Goal: Transaction & Acquisition: Purchase product/service

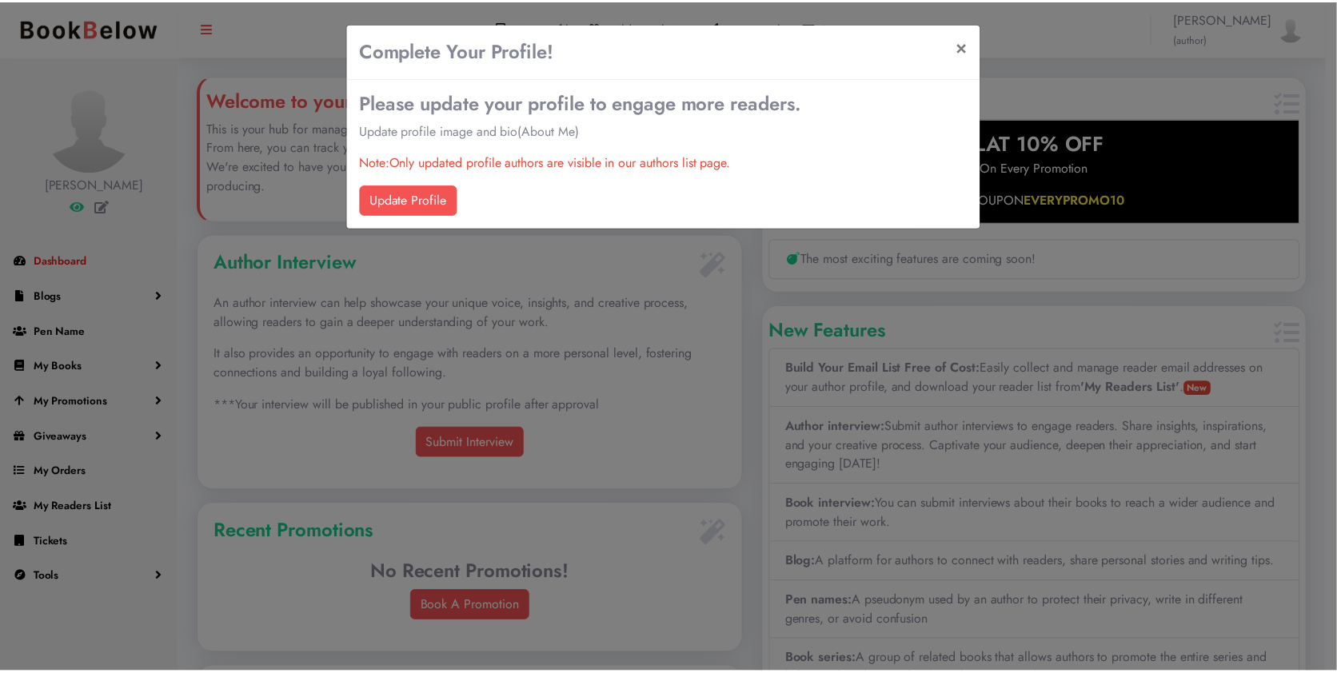
scroll to position [323, 548]
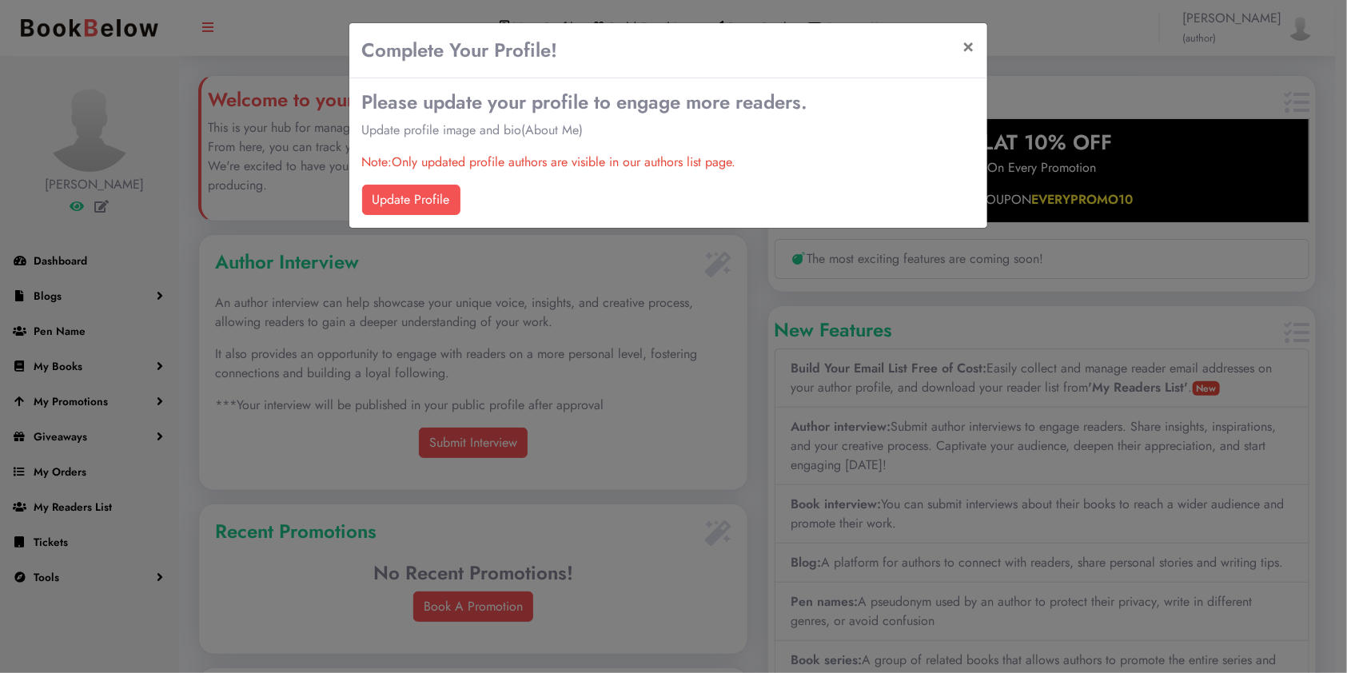
click at [381, 356] on div "Complete Your Profile! × Please update your profile to engage more readers. Upd…" at bounding box center [673, 336] width 1347 height 673
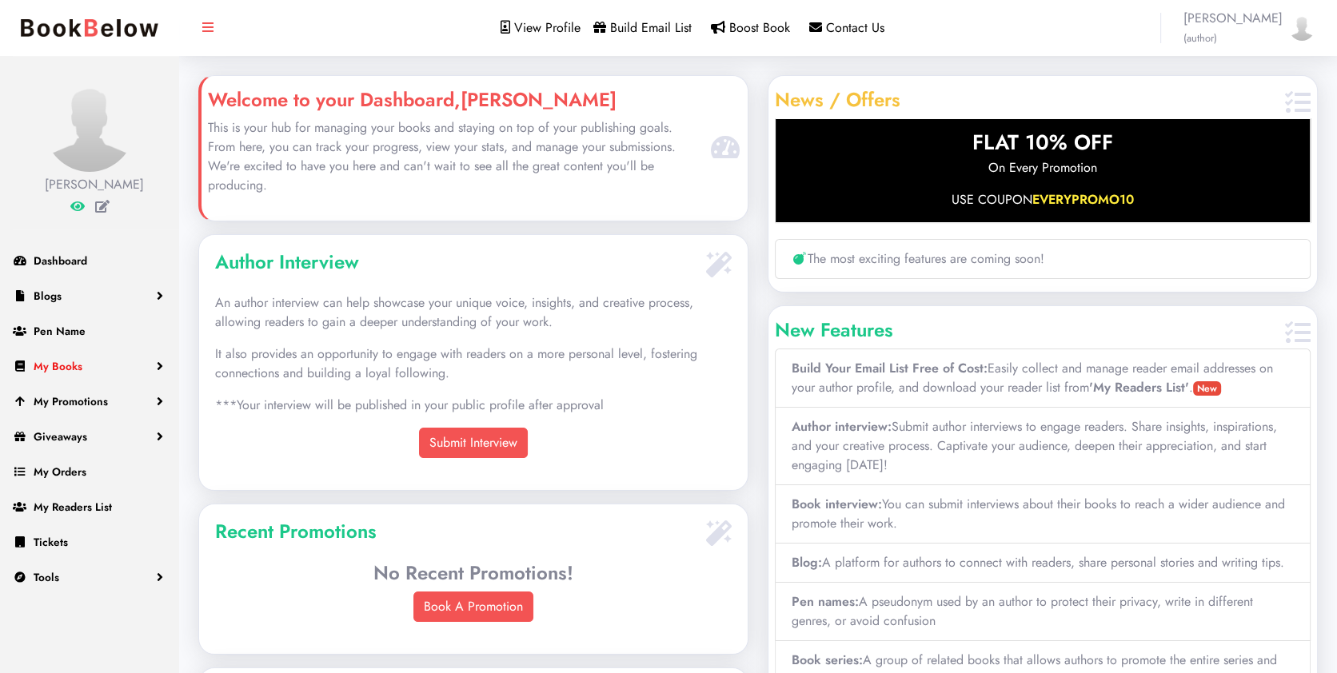
click at [80, 363] on span "My Books" at bounding box center [58, 366] width 49 height 16
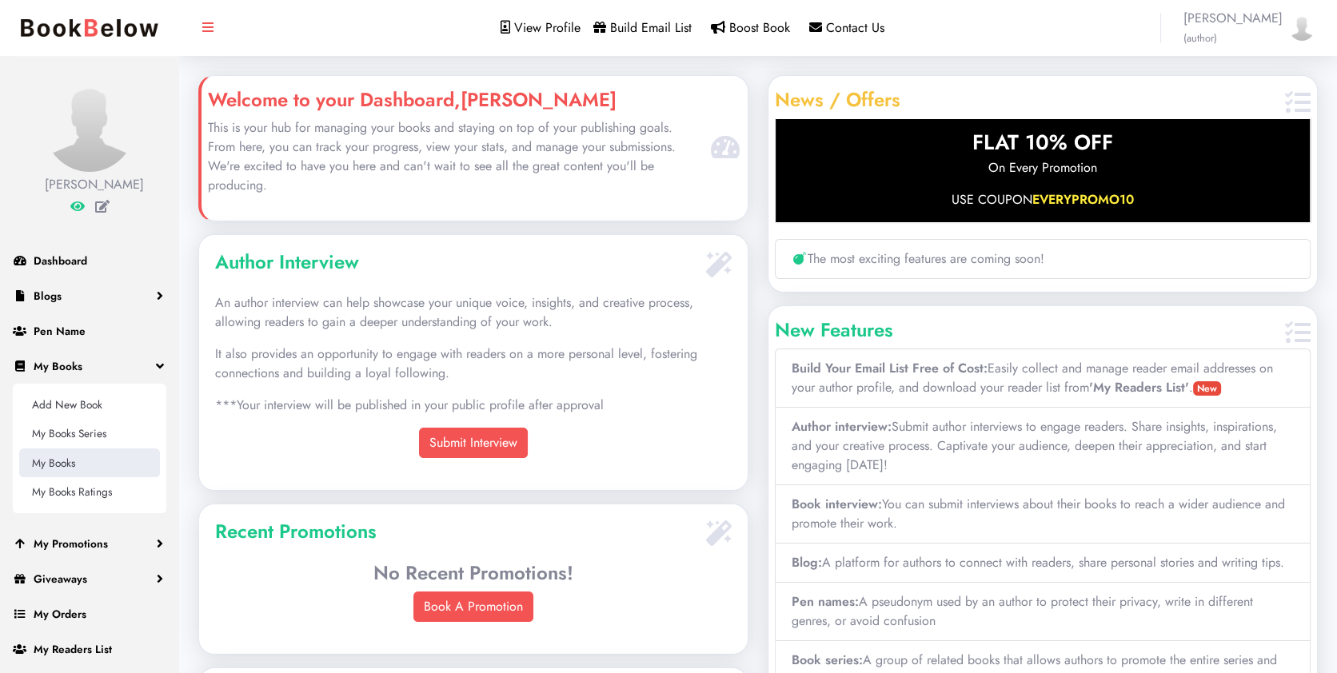
click at [64, 469] on link "My Books" at bounding box center [89, 463] width 141 height 29
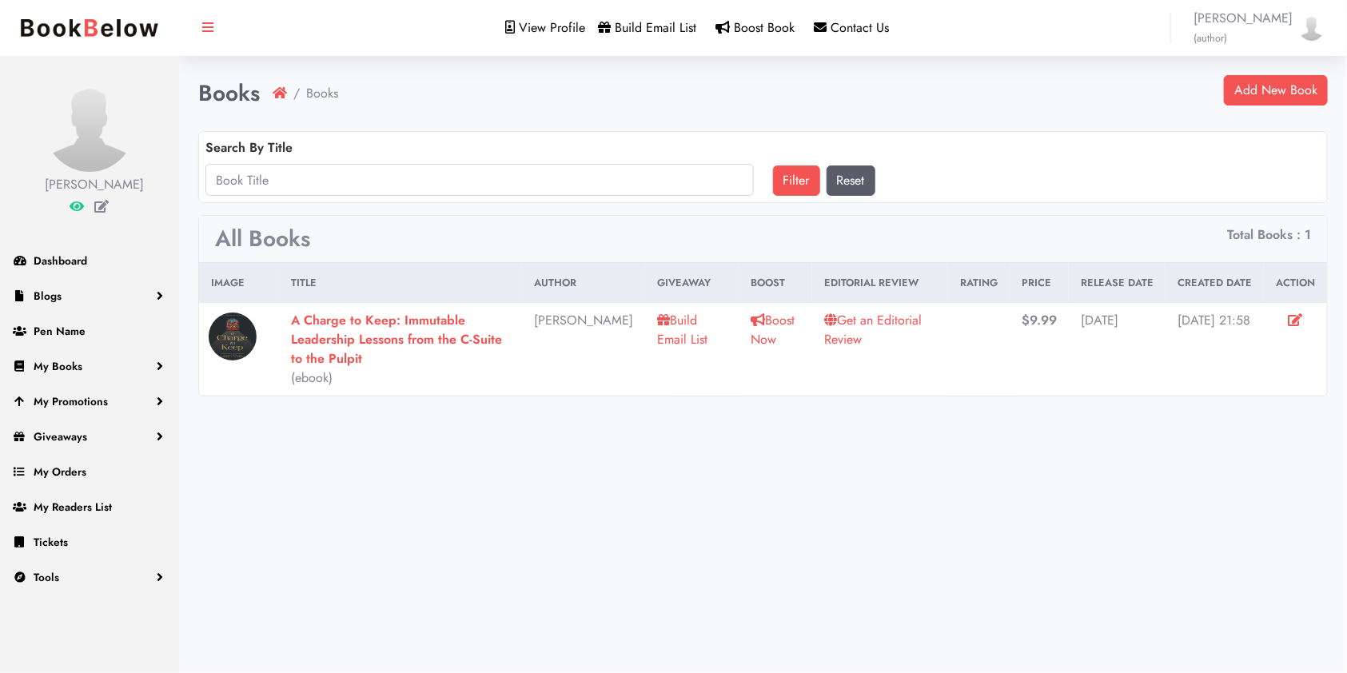
click at [848, 316] on link "Get an Editorial Review" at bounding box center [873, 330] width 98 height 38
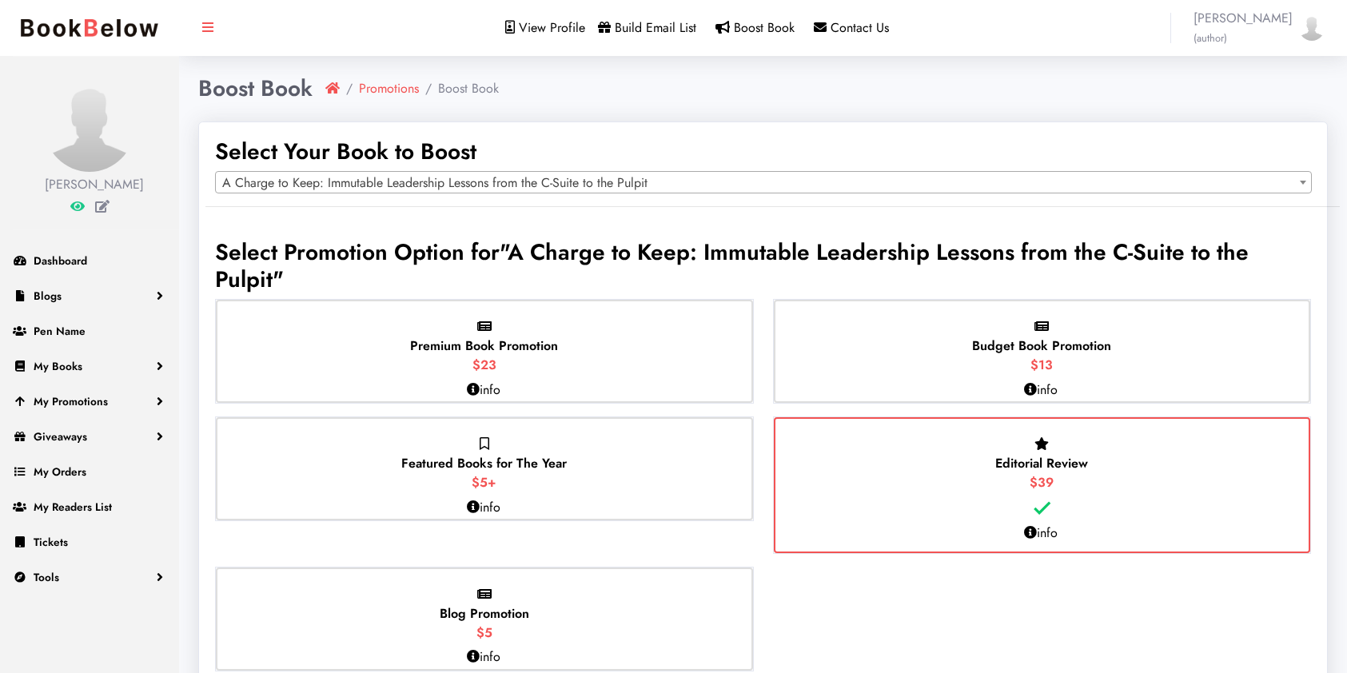
select select "150797"
click at [950, 341] on div "Budget Book Promotion $13" at bounding box center [1034, 351] width 532 height 103
click at [0, 0] on input "Budget Book Promotion $13" at bounding box center [0, 0] width 0 height 0
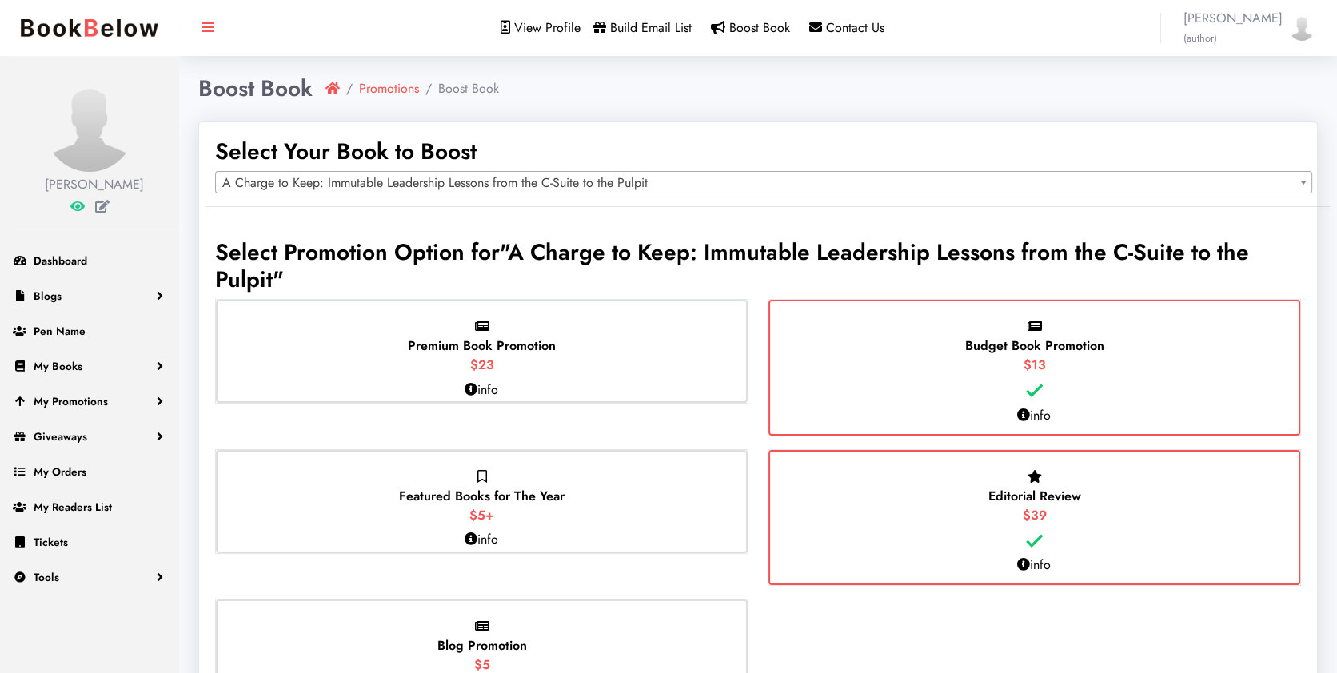
click at [899, 353] on div "Budget Book Promotion $13" at bounding box center [1034, 368] width 532 height 136
click at [0, 0] on input "Budget Book Promotion $13" at bounding box center [0, 0] width 0 height 0
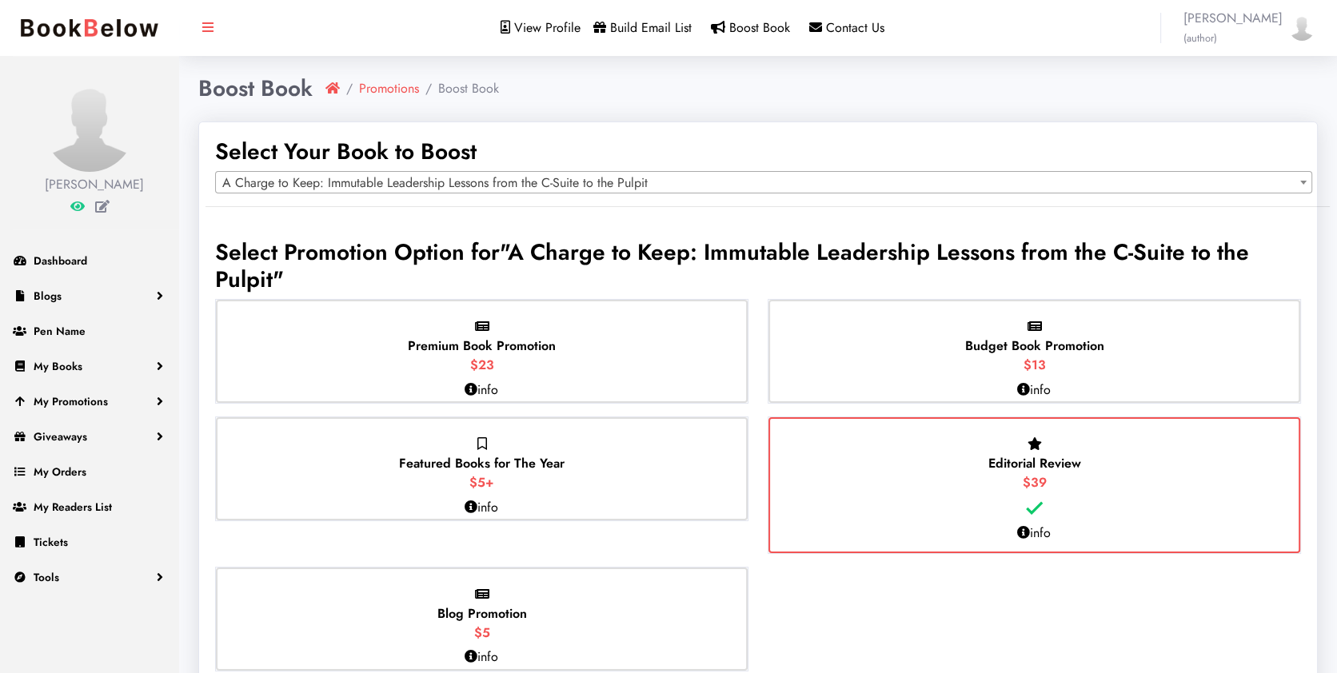
scroll to position [83, 0]
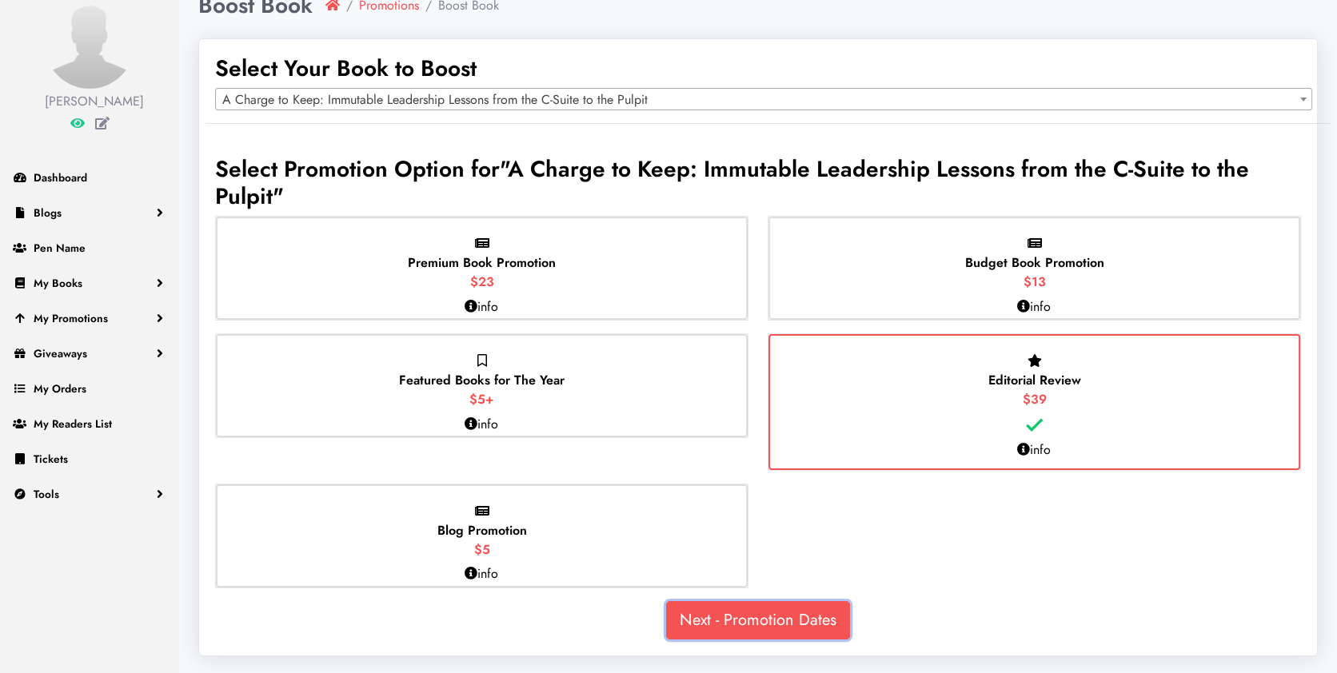
click at [774, 610] on link "Next - Promotion Dates" at bounding box center [758, 620] width 184 height 38
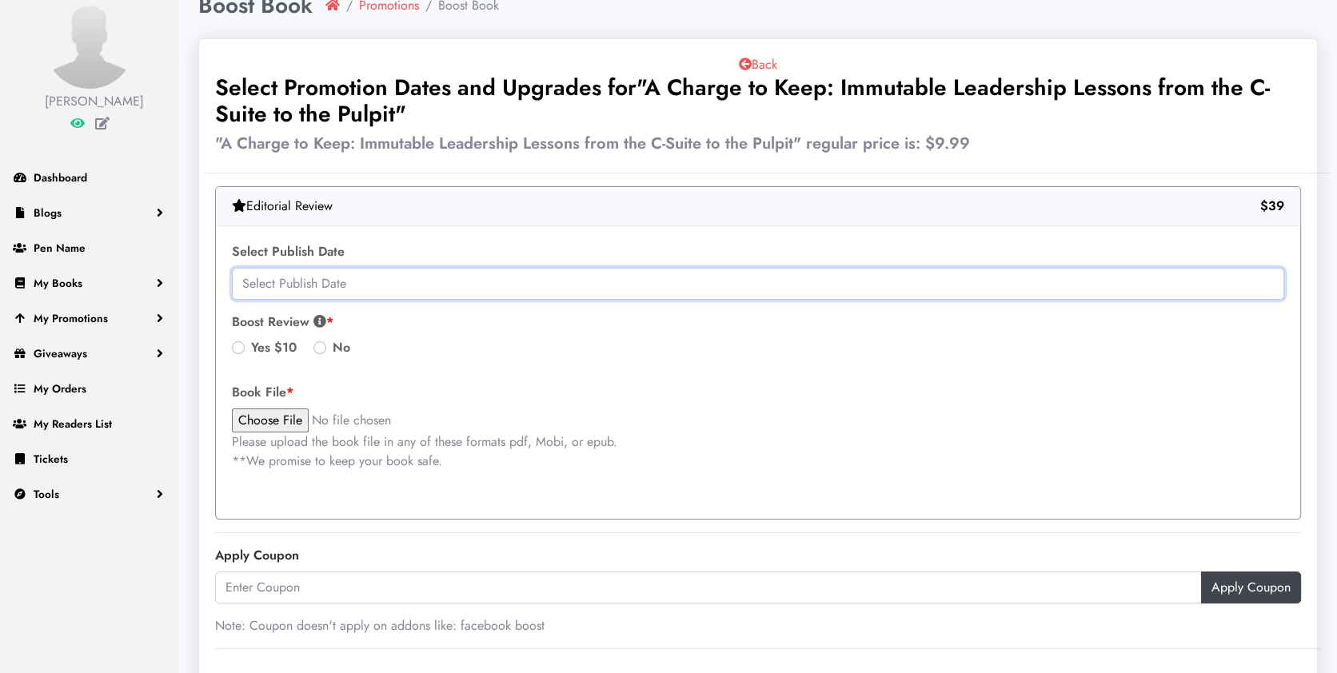
click at [529, 288] on input "text" at bounding box center [758, 284] width 1052 height 32
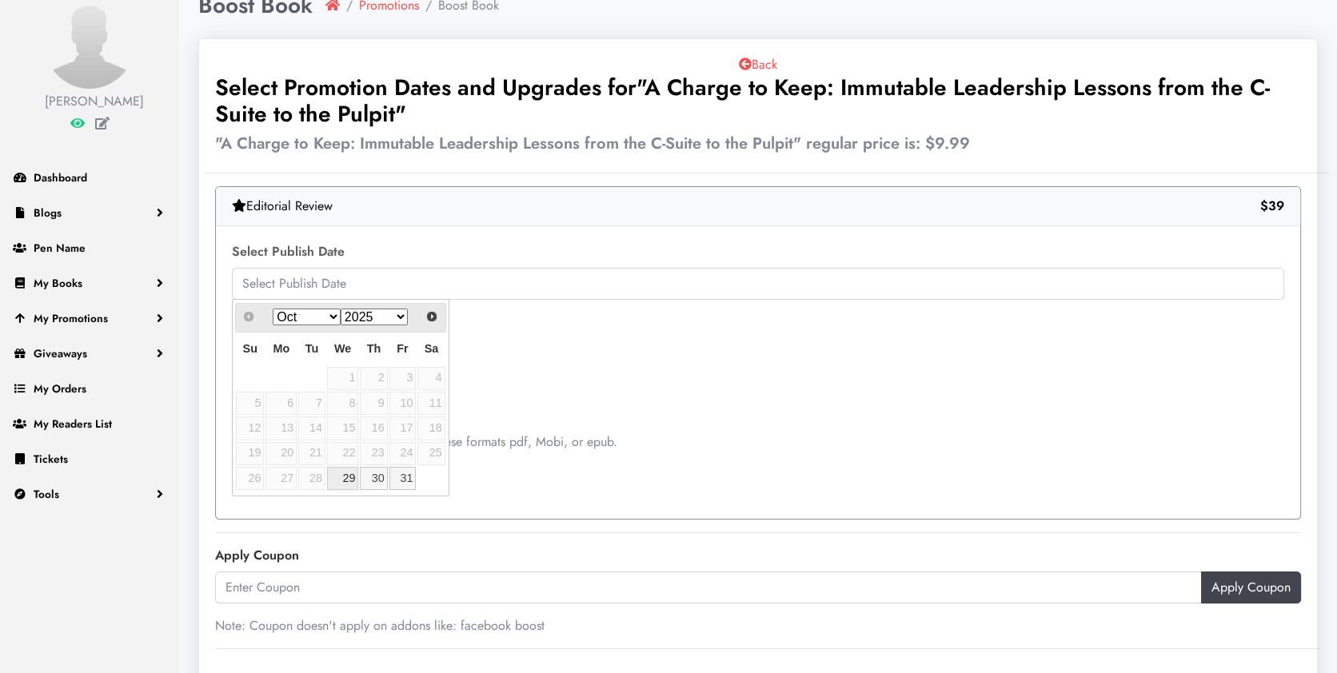
click at [347, 482] on link "29" at bounding box center [342, 478] width 31 height 23
type input "2025-10-29"
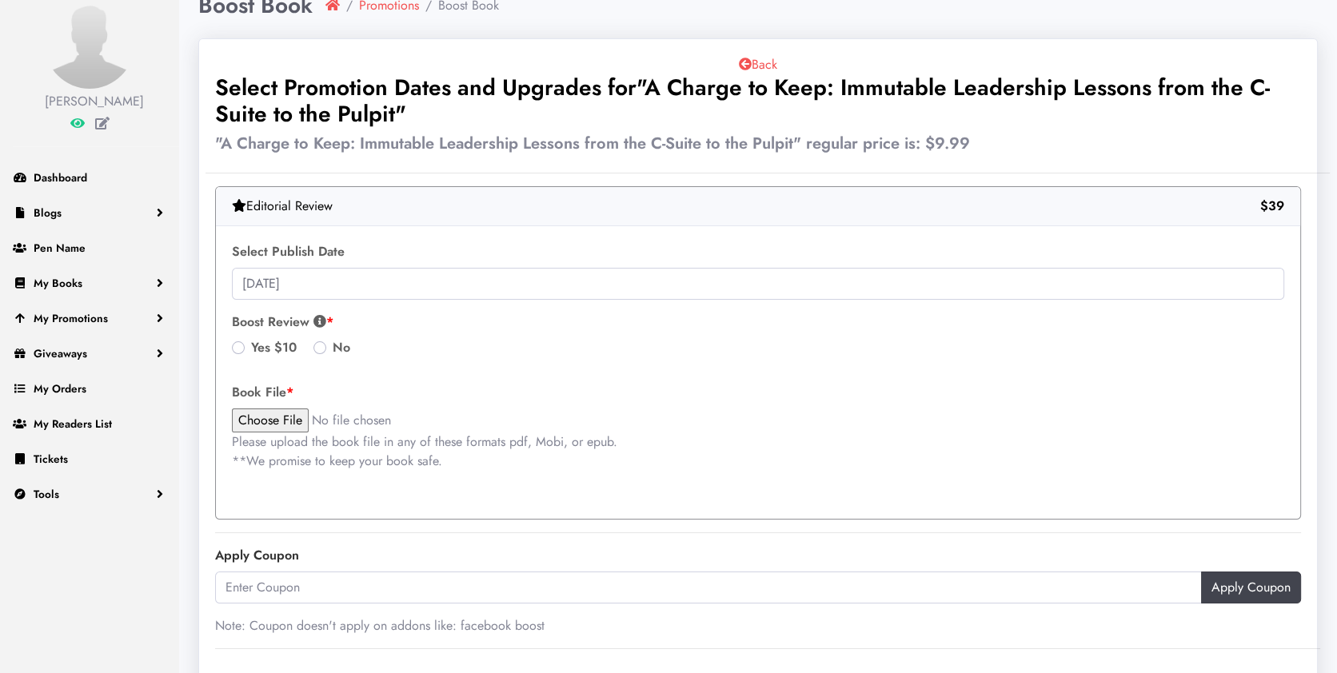
click at [333, 349] on label "No" at bounding box center [342, 347] width 18 height 19
click at [324, 349] on input "No" at bounding box center [319, 346] width 13 height 16
radio input "true"
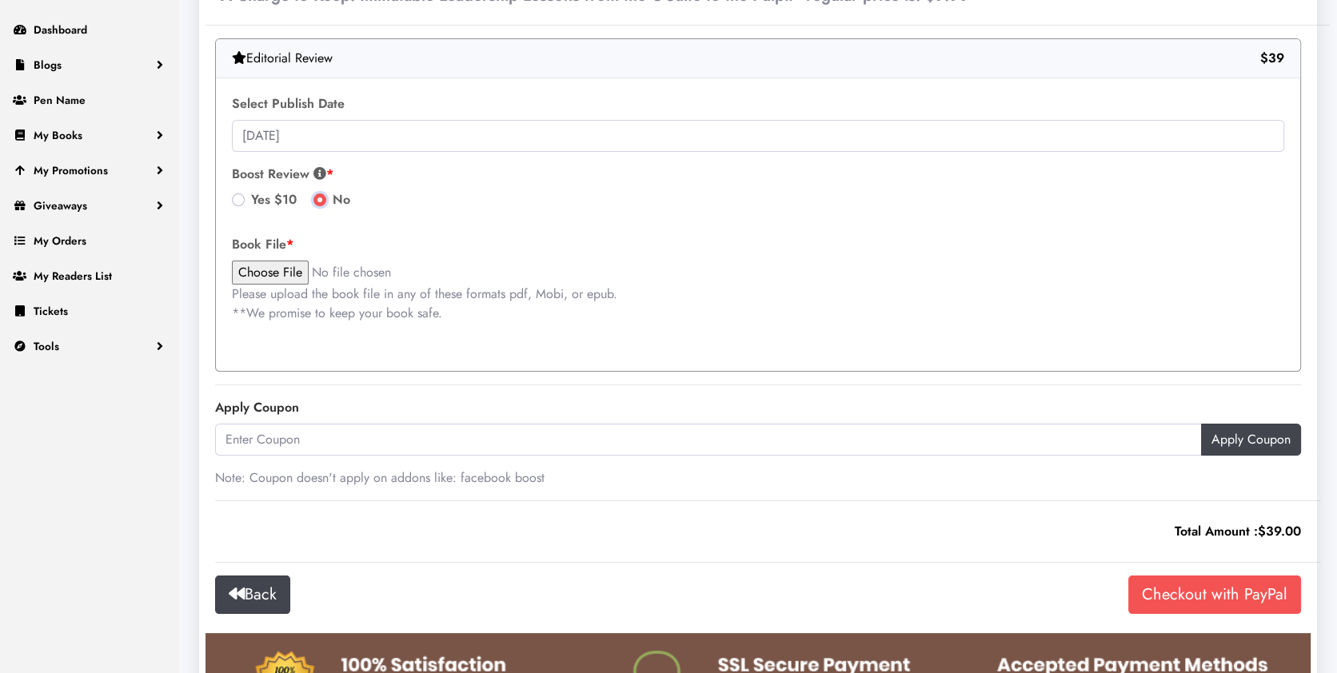
scroll to position [233, 0]
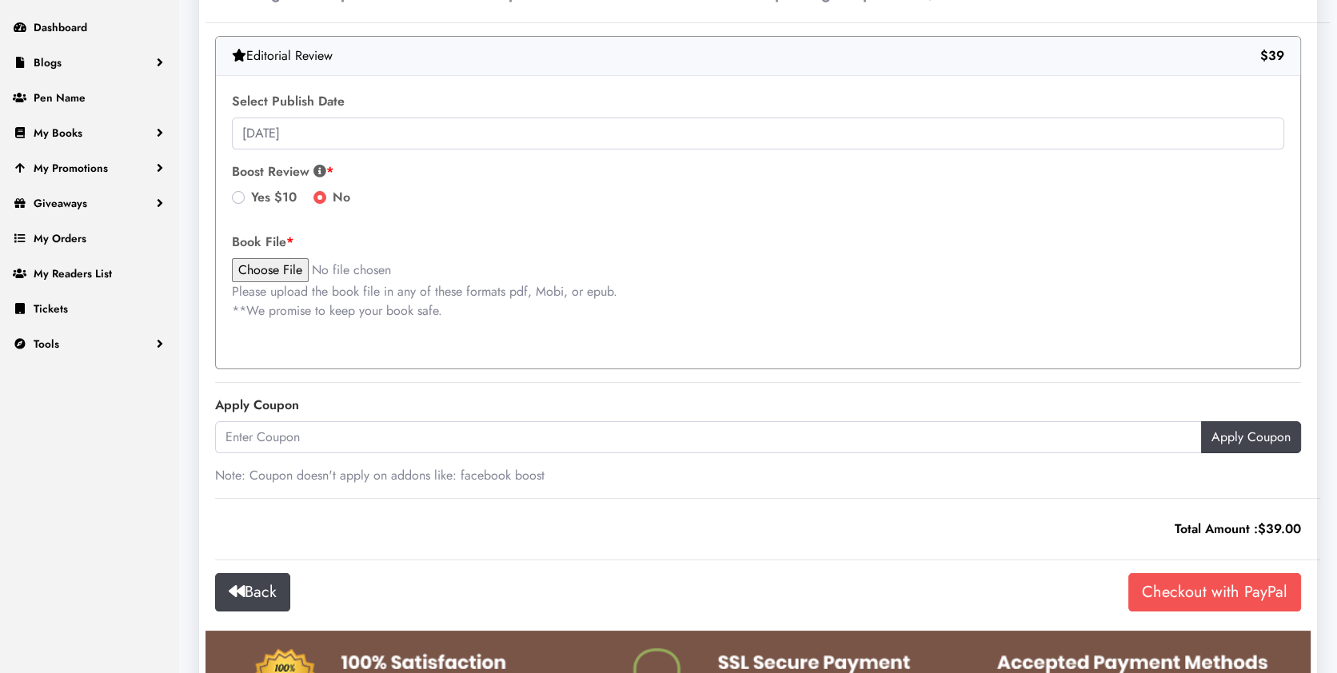
click at [255, 273] on input "file" at bounding box center [368, 270] width 272 height 24
type input "C:\fakepath\A Charge to Keep - FINAL.pdf"
click at [1240, 596] on input "Checkout with PayPal" at bounding box center [1214, 592] width 173 height 38
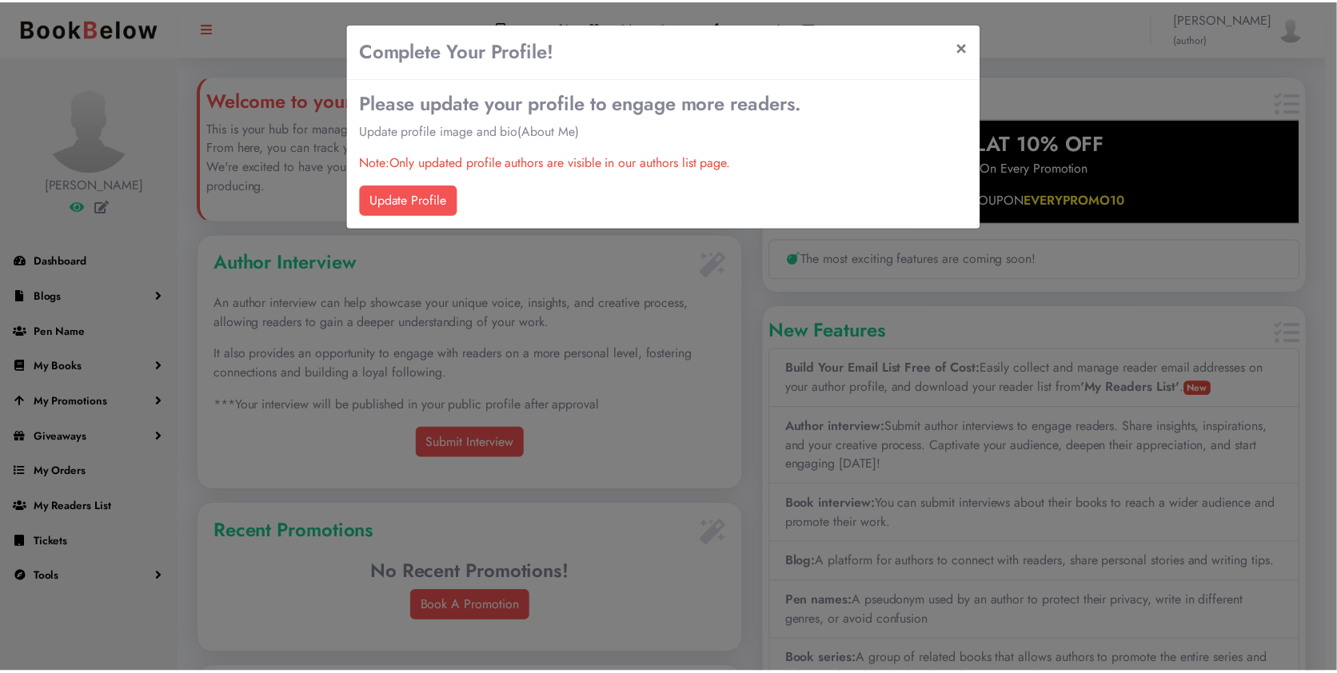
scroll to position [323, 548]
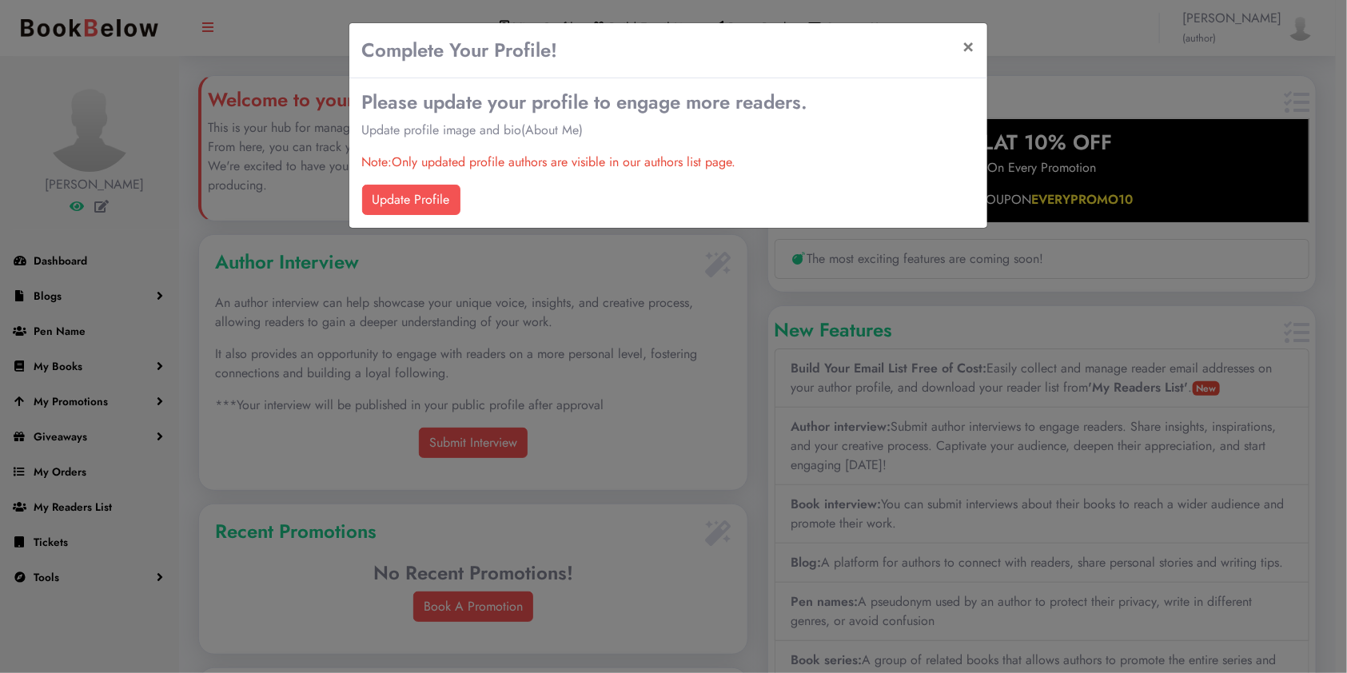
click at [433, 349] on div "Complete Your Profile! × Please update your profile to engage more readers. Upd…" at bounding box center [673, 336] width 1347 height 673
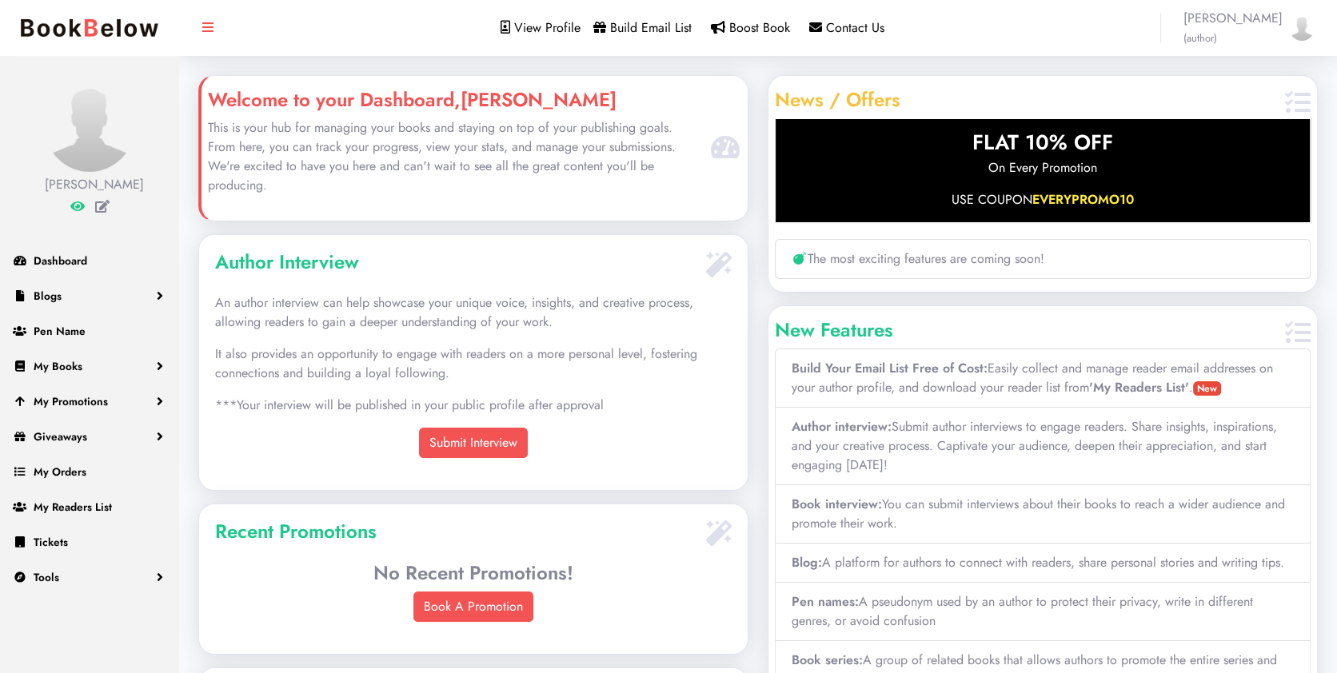
scroll to position [323, 548]
click at [48, 473] on span "My Orders" at bounding box center [60, 472] width 53 height 16
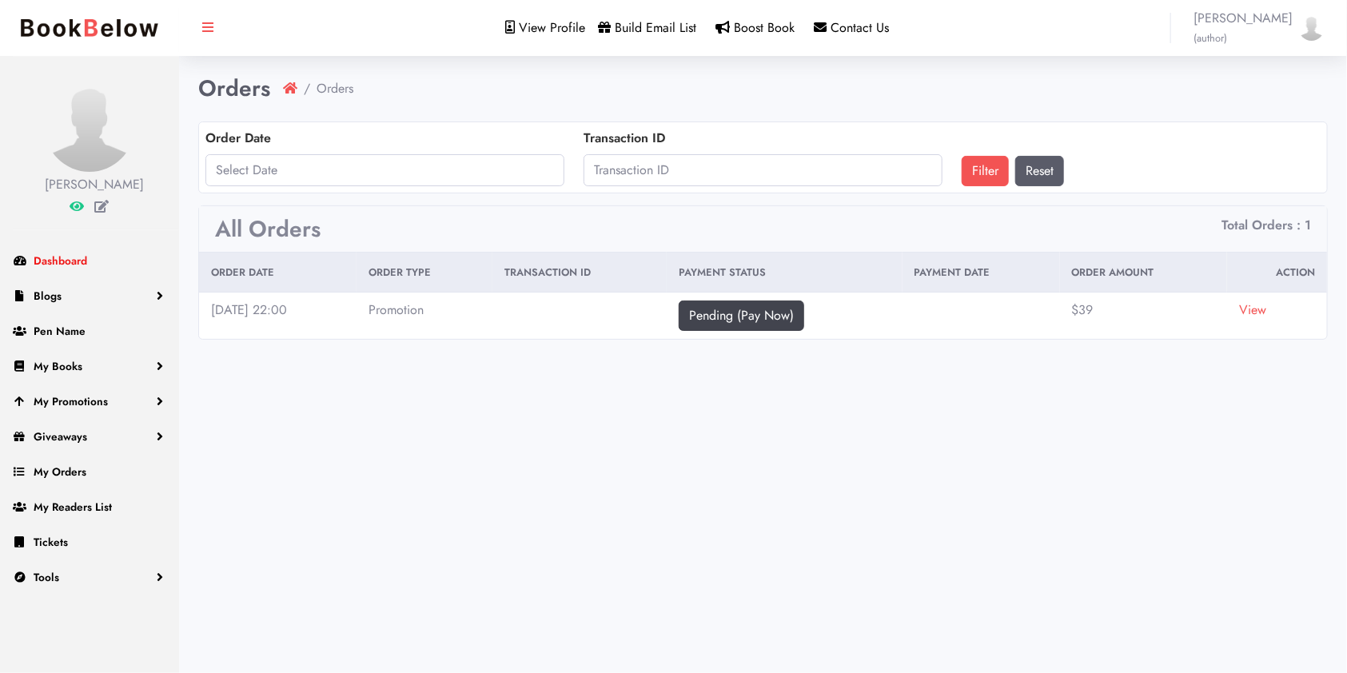
click at [82, 250] on link "Dashboard" at bounding box center [89, 260] width 179 height 35
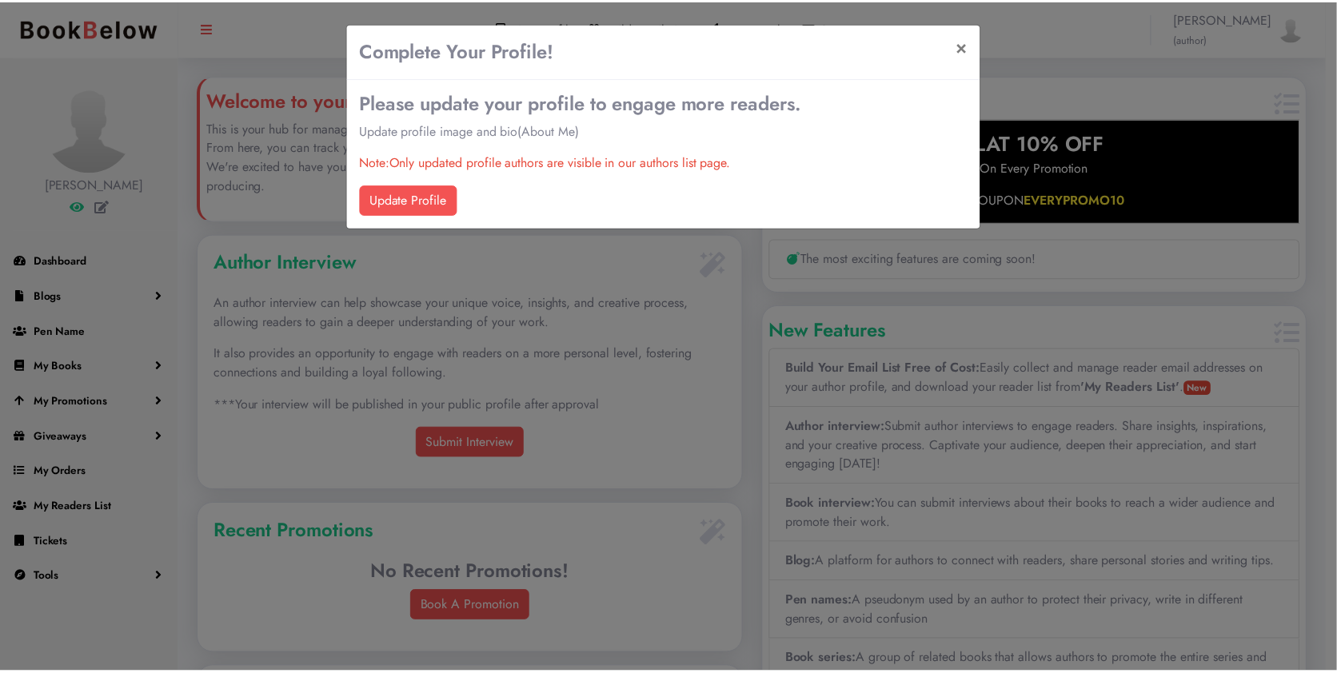
scroll to position [323, 548]
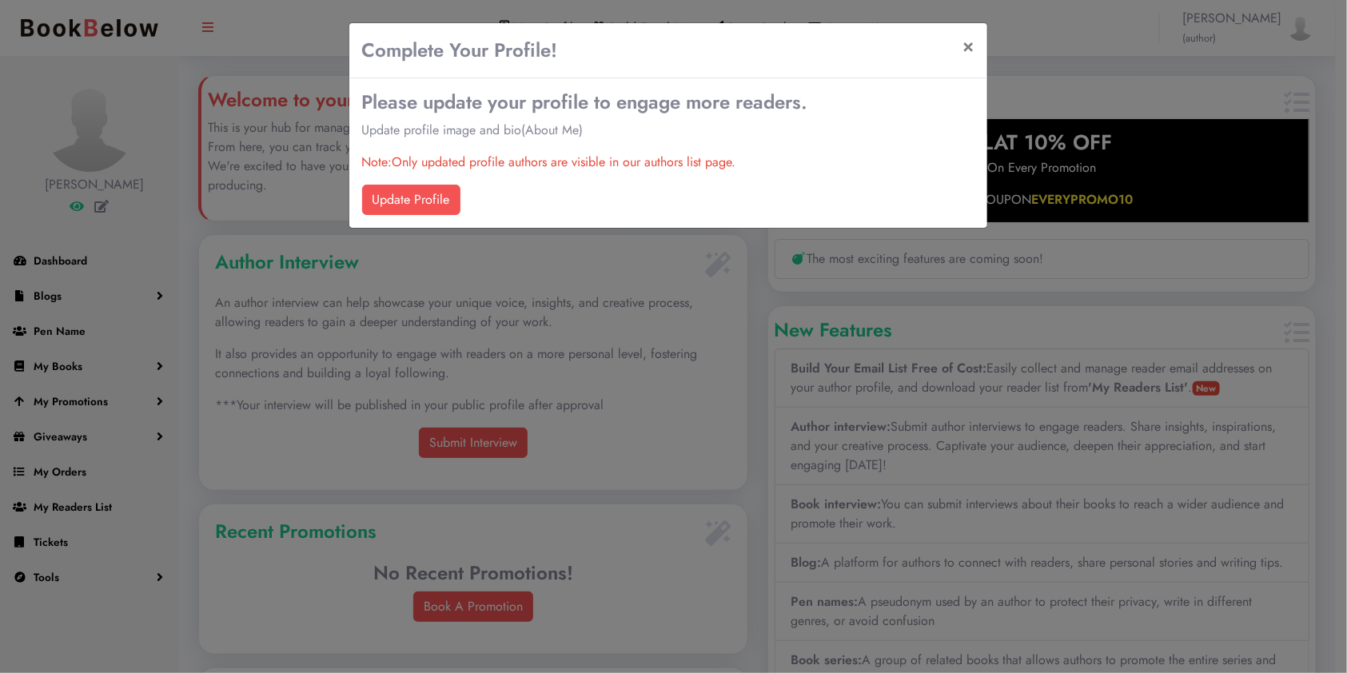
click at [580, 405] on div "Complete Your Profile! × Please update your profile to engage more readers. Upd…" at bounding box center [673, 336] width 1347 height 673
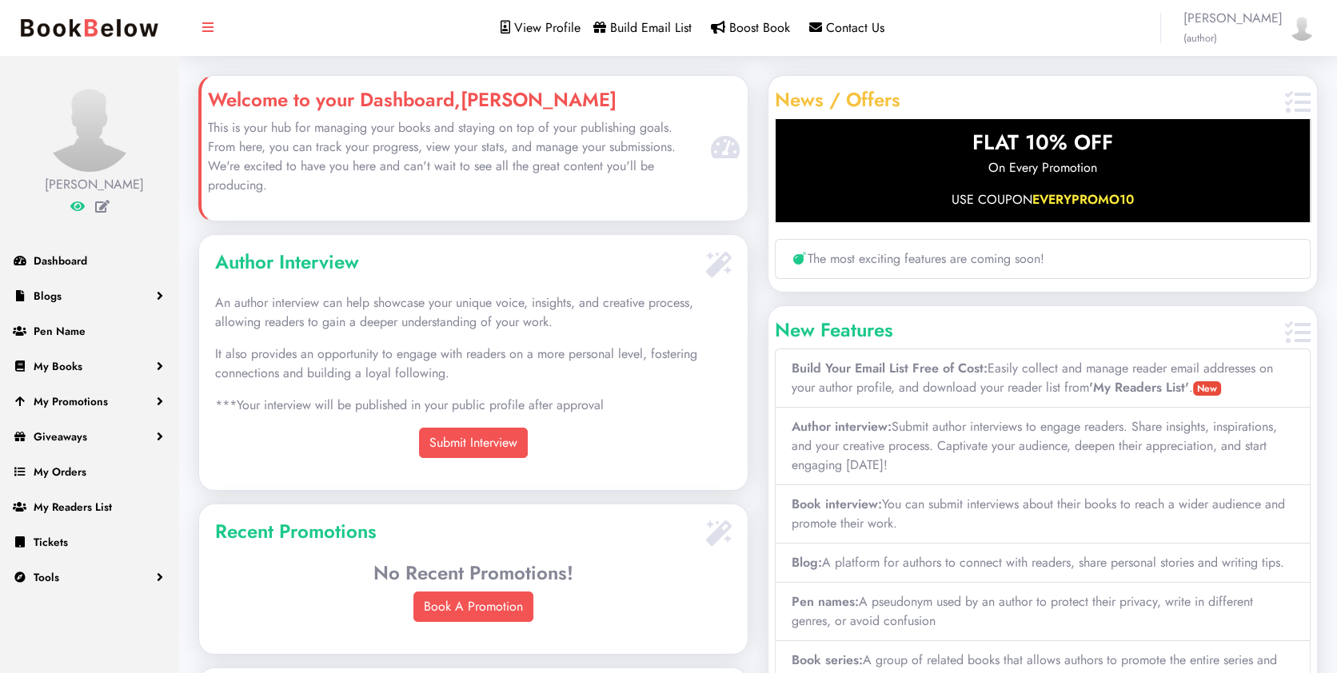
scroll to position [323, 548]
click at [94, 264] on link "Dashboard" at bounding box center [89, 260] width 179 height 35
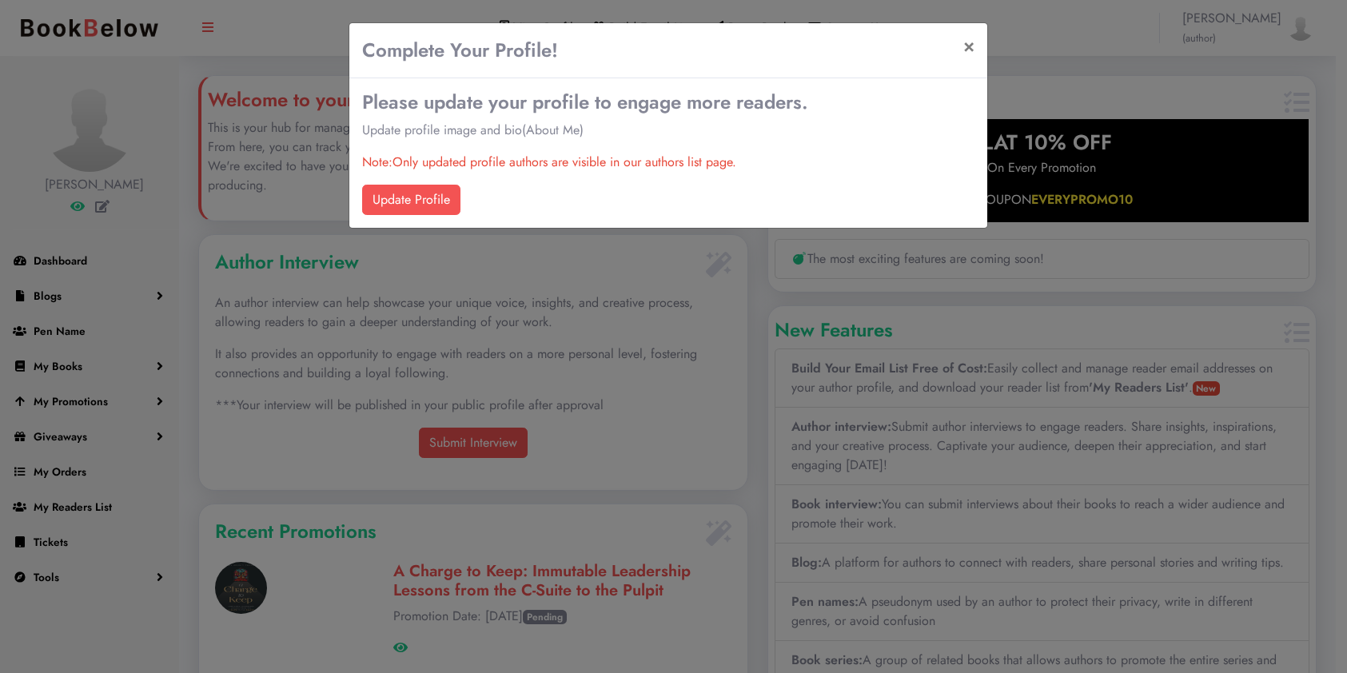
click at [558, 373] on div "Complete Your Profile! × Please update your profile to engage more readers. Upd…" at bounding box center [673, 336] width 1347 height 673
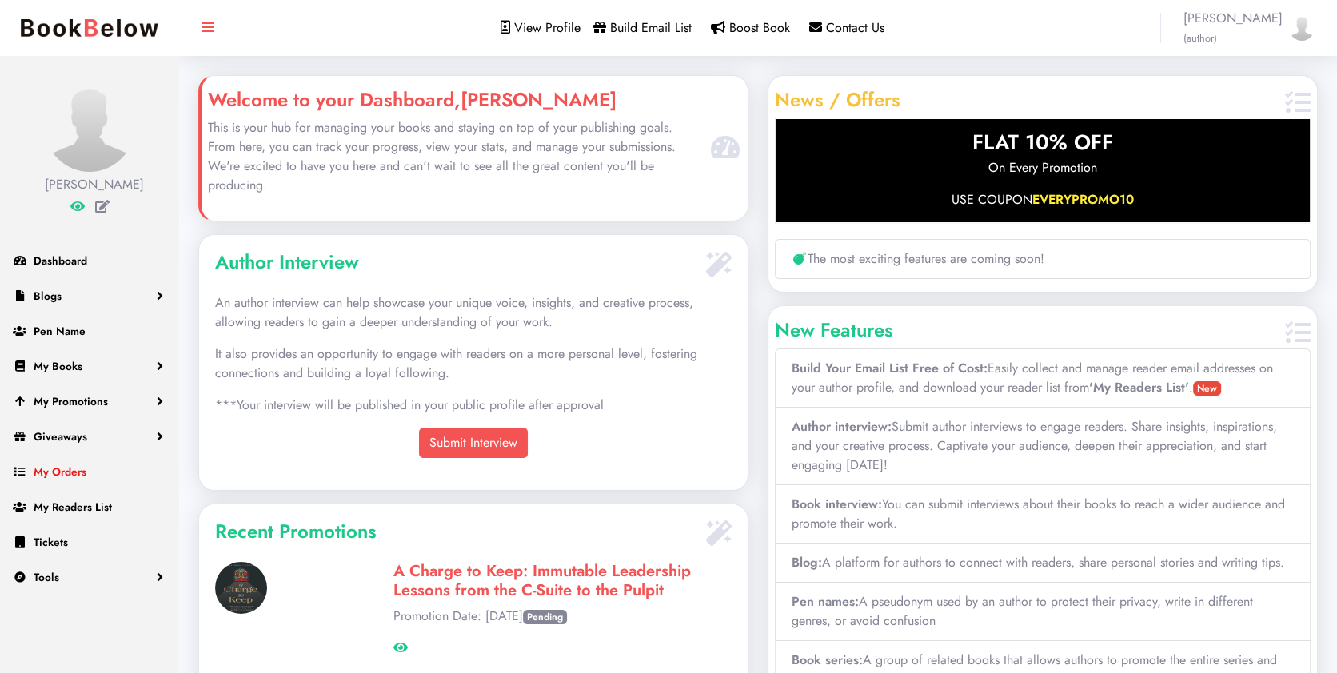
click at [115, 461] on link "My Orders" at bounding box center [89, 471] width 179 height 35
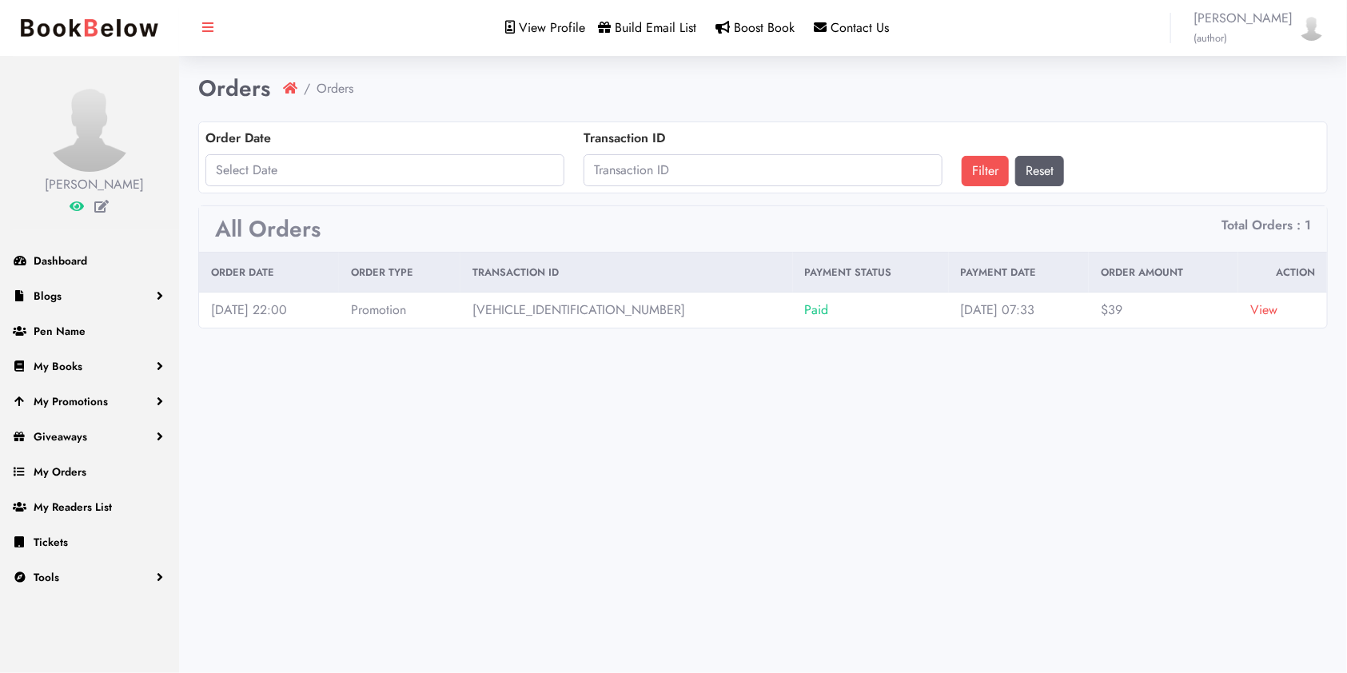
click at [1262, 306] on link "View" at bounding box center [1263, 310] width 27 height 18
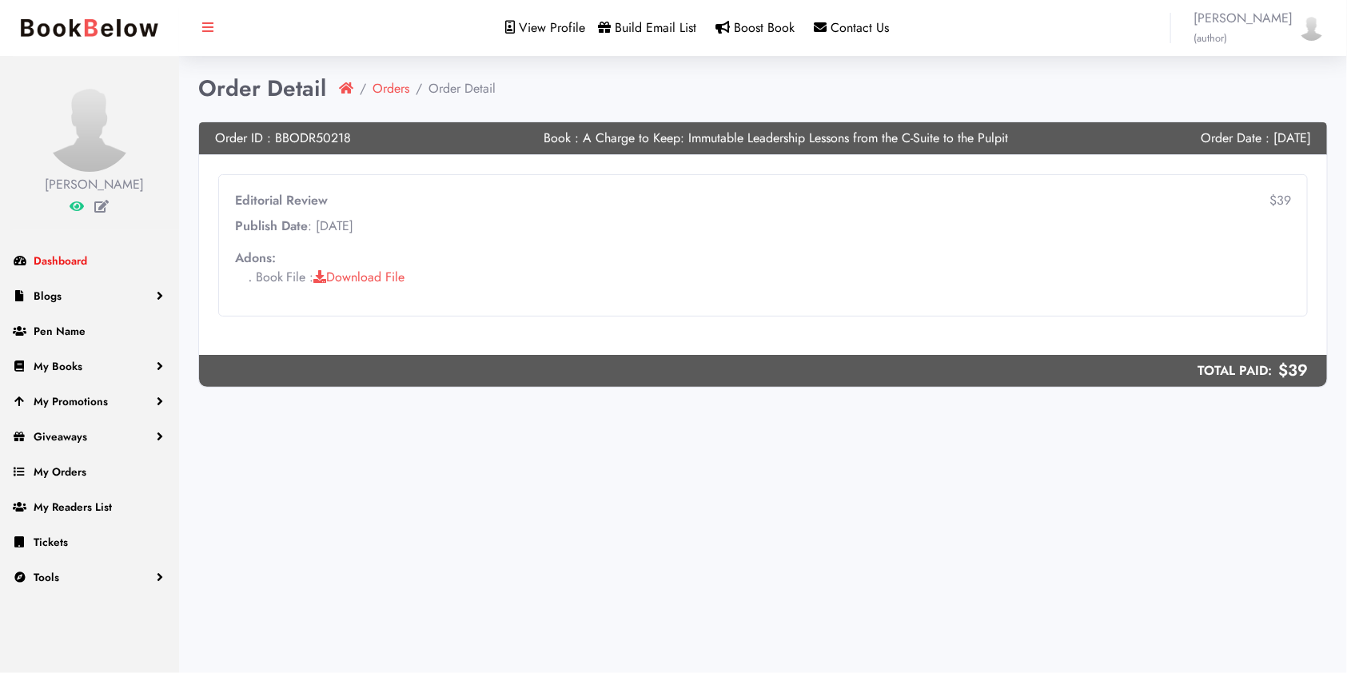
click at [78, 264] on span "Dashboard" at bounding box center [61, 261] width 54 height 16
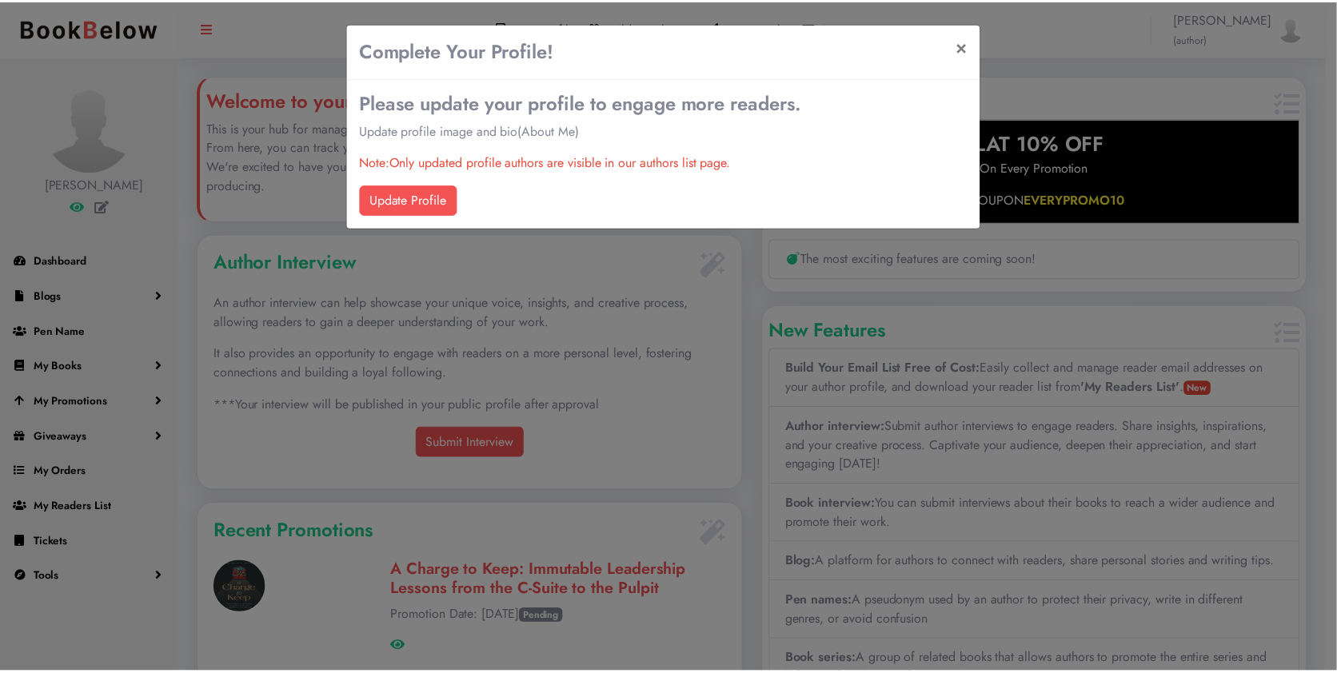
scroll to position [323, 548]
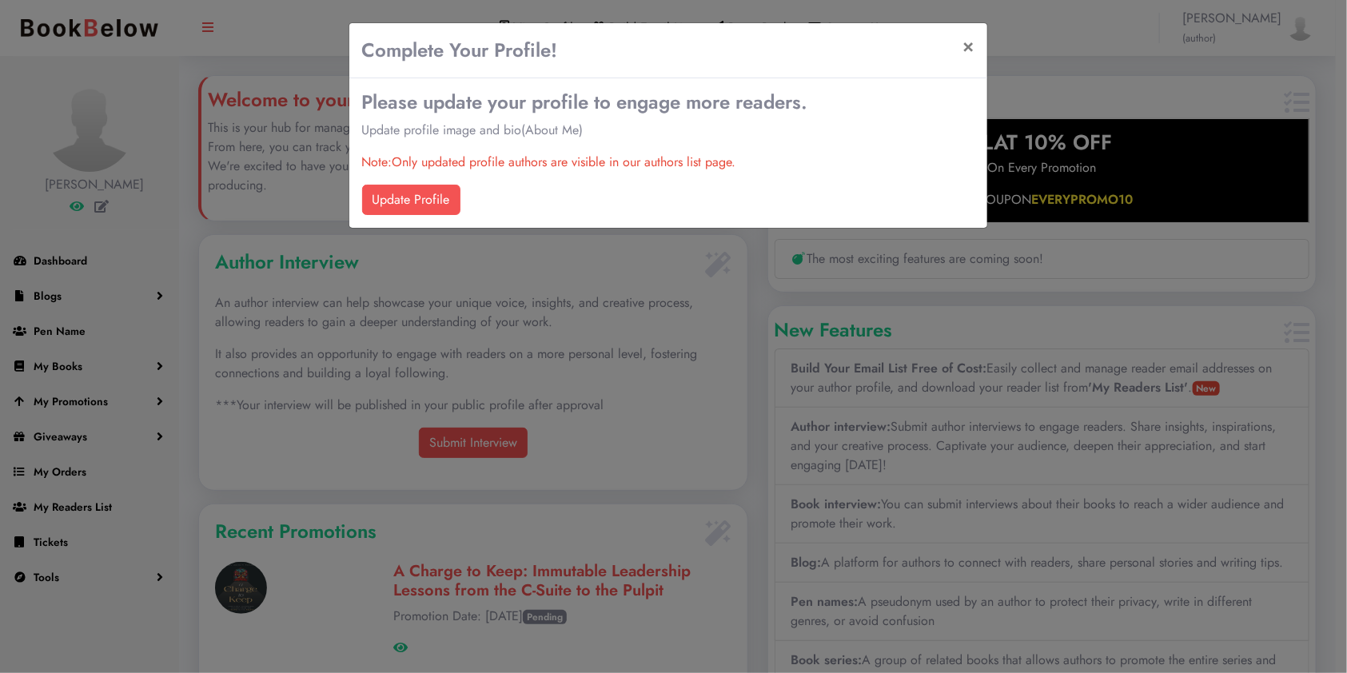
click at [530, 273] on div "Complete Your Profile! × Please update your profile to engage more readers. Upd…" at bounding box center [673, 336] width 1347 height 673
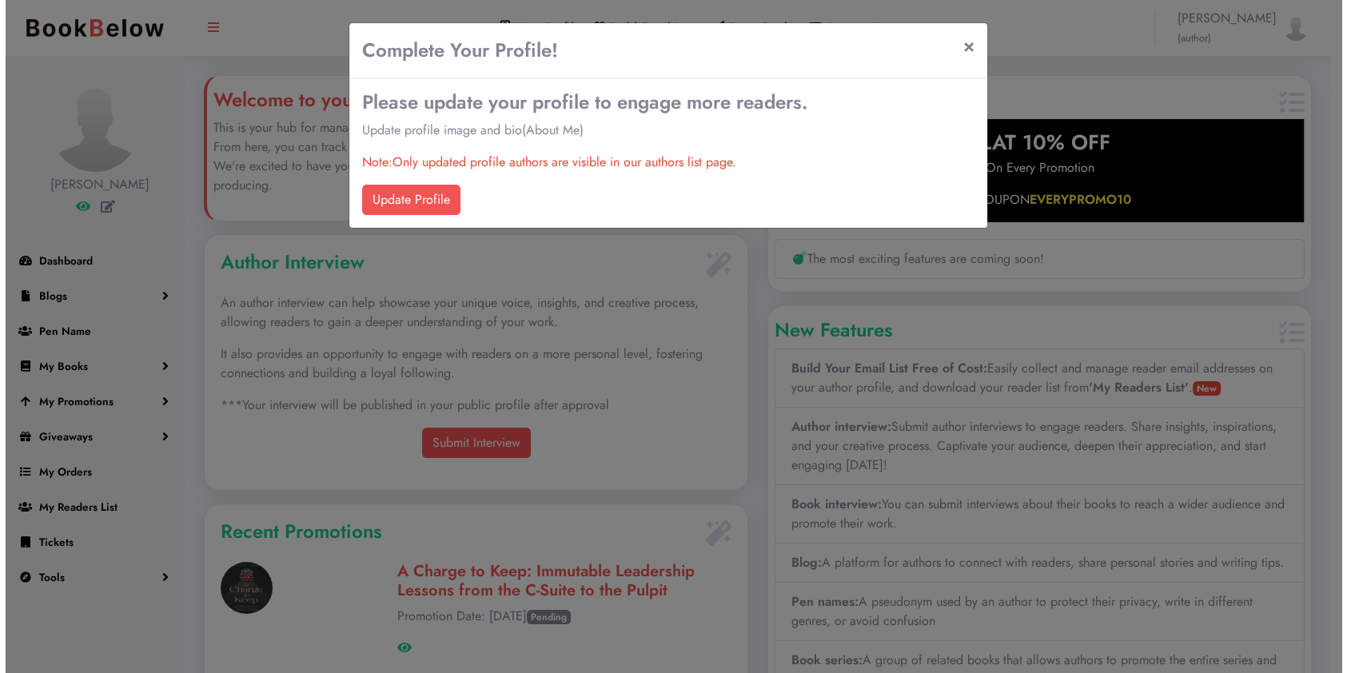
scroll to position [323, 548]
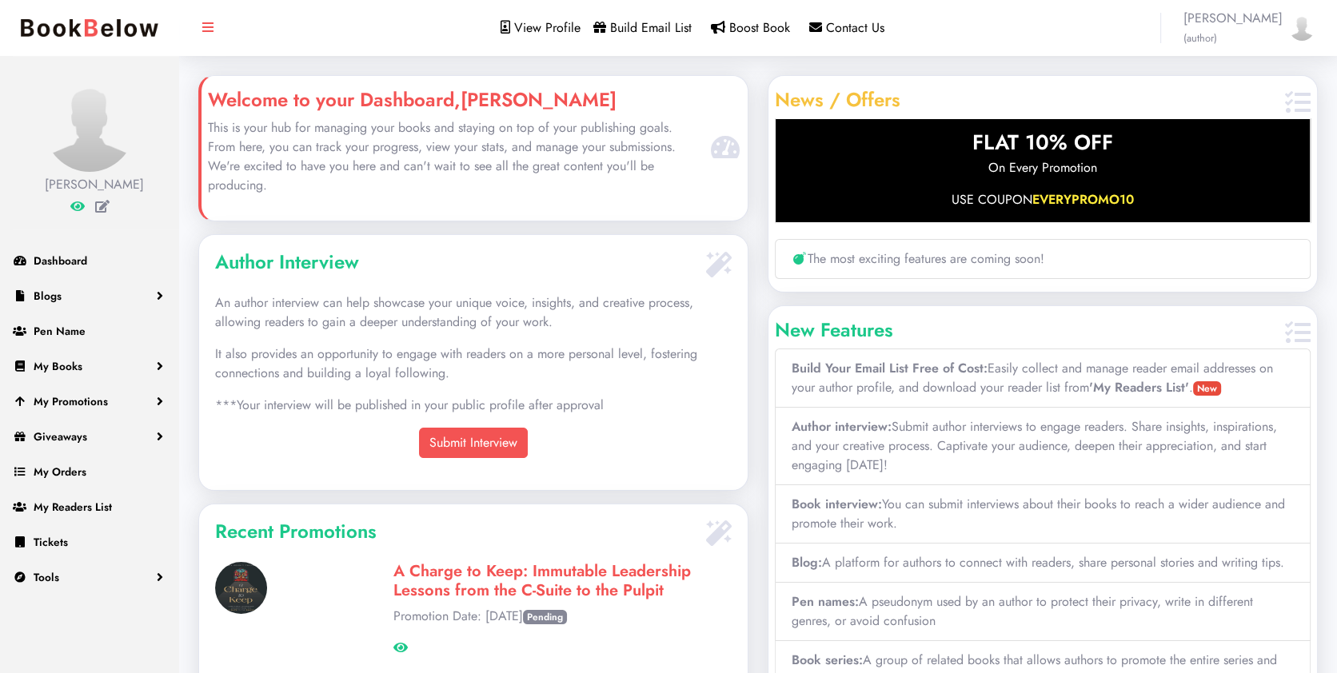
click at [1263, 34] on span "[PERSON_NAME] (author)" at bounding box center [1232, 28] width 99 height 38
click at [1242, 107] on link "Logout" at bounding box center [1255, 113] width 138 height 22
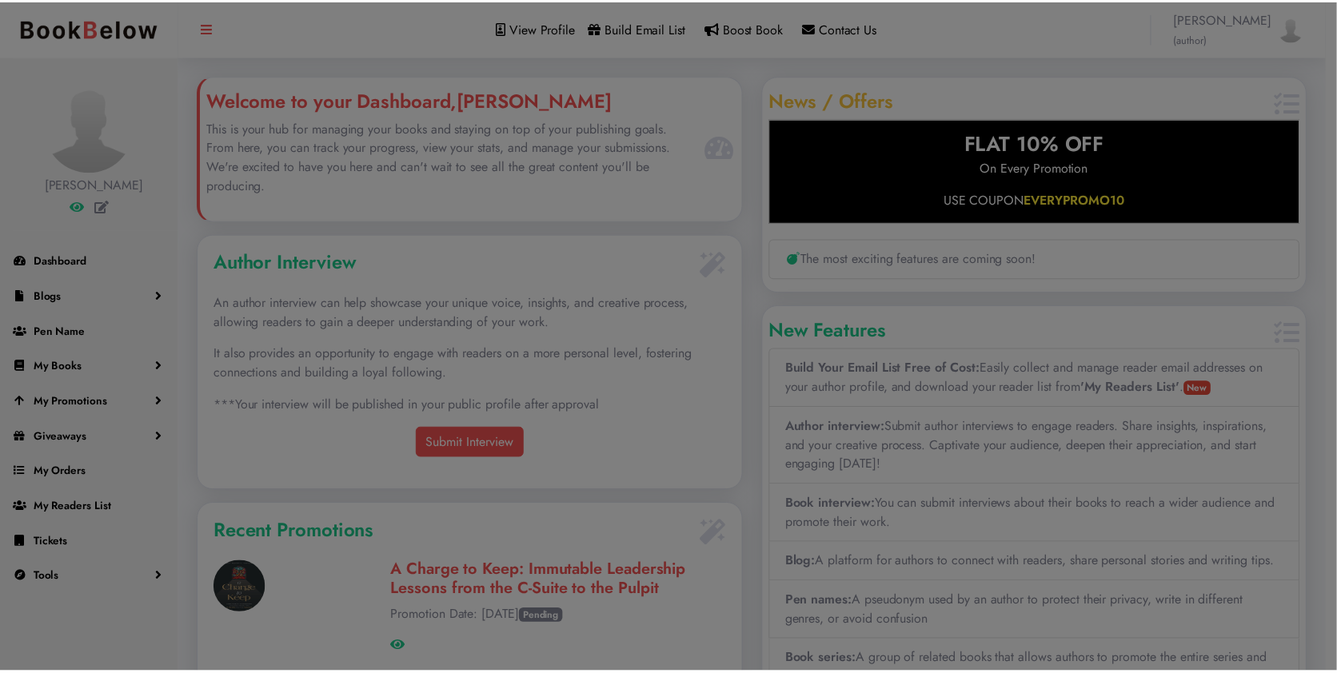
scroll to position [323, 548]
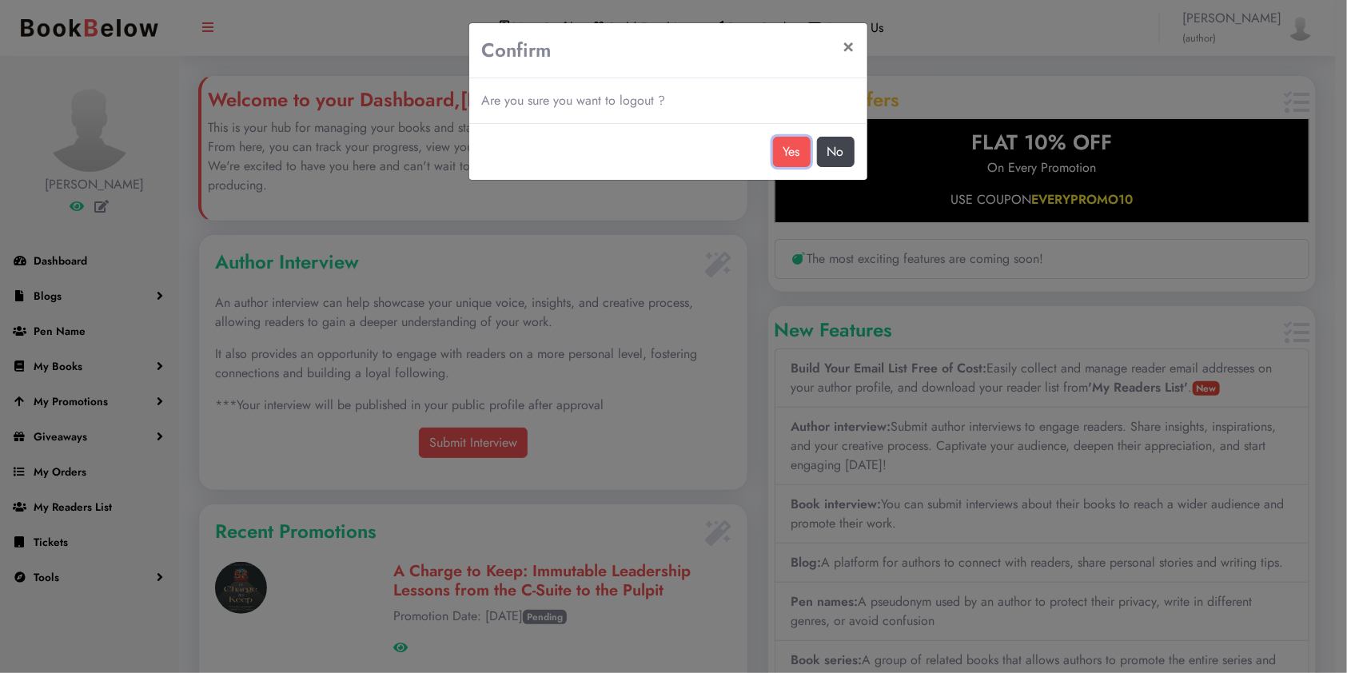
click at [784, 158] on button "Yes" at bounding box center [792, 152] width 38 height 30
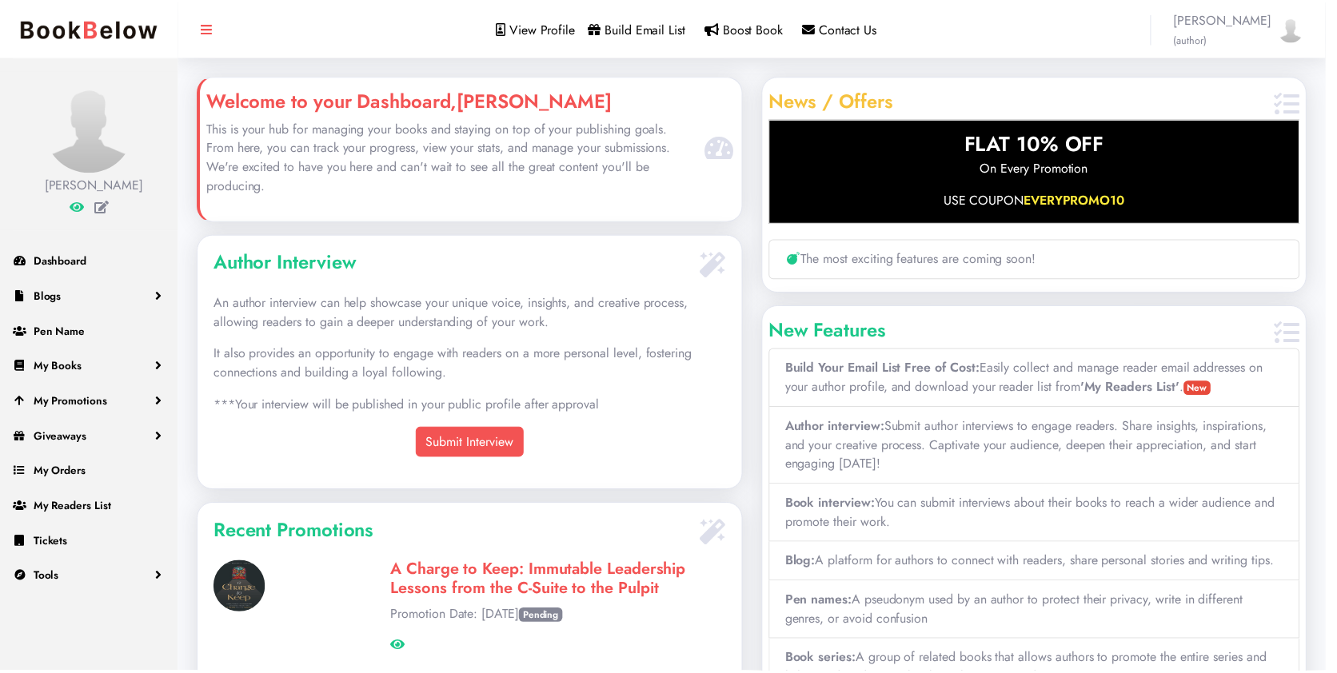
scroll to position [323, 548]
